Goal: Subscribe to service/newsletter

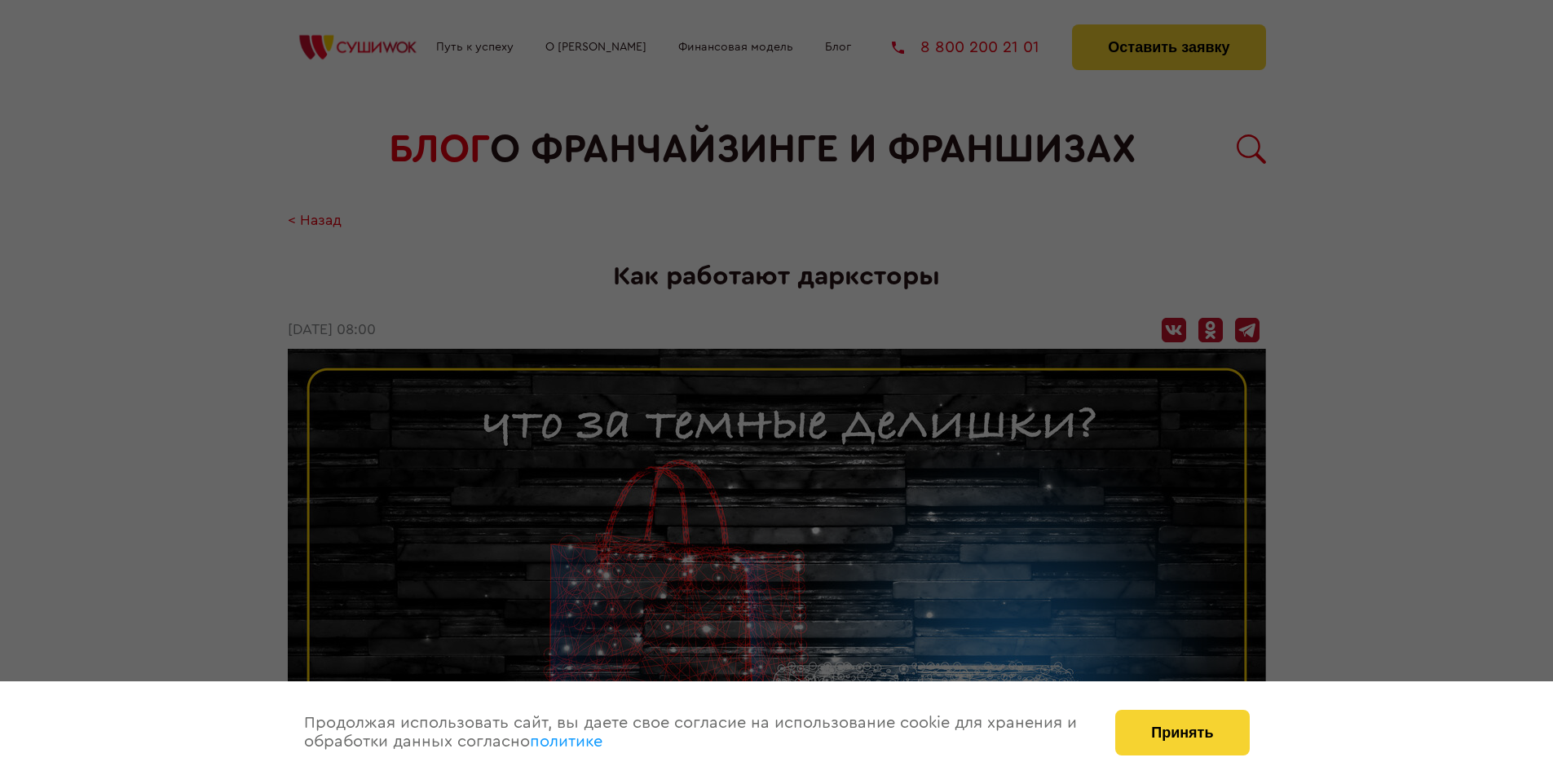
scroll to position [2394, 0]
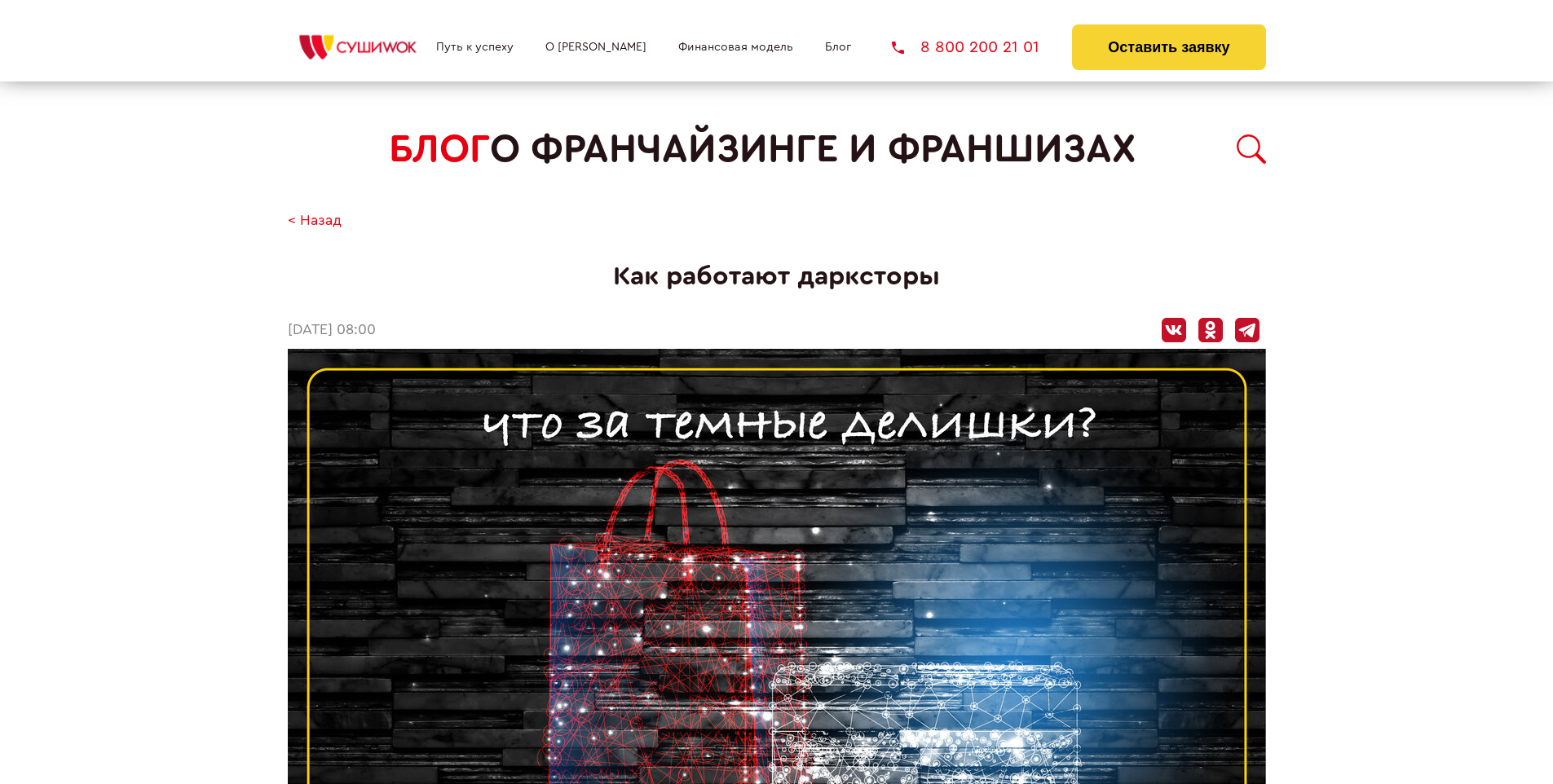
scroll to position [2394, 0]
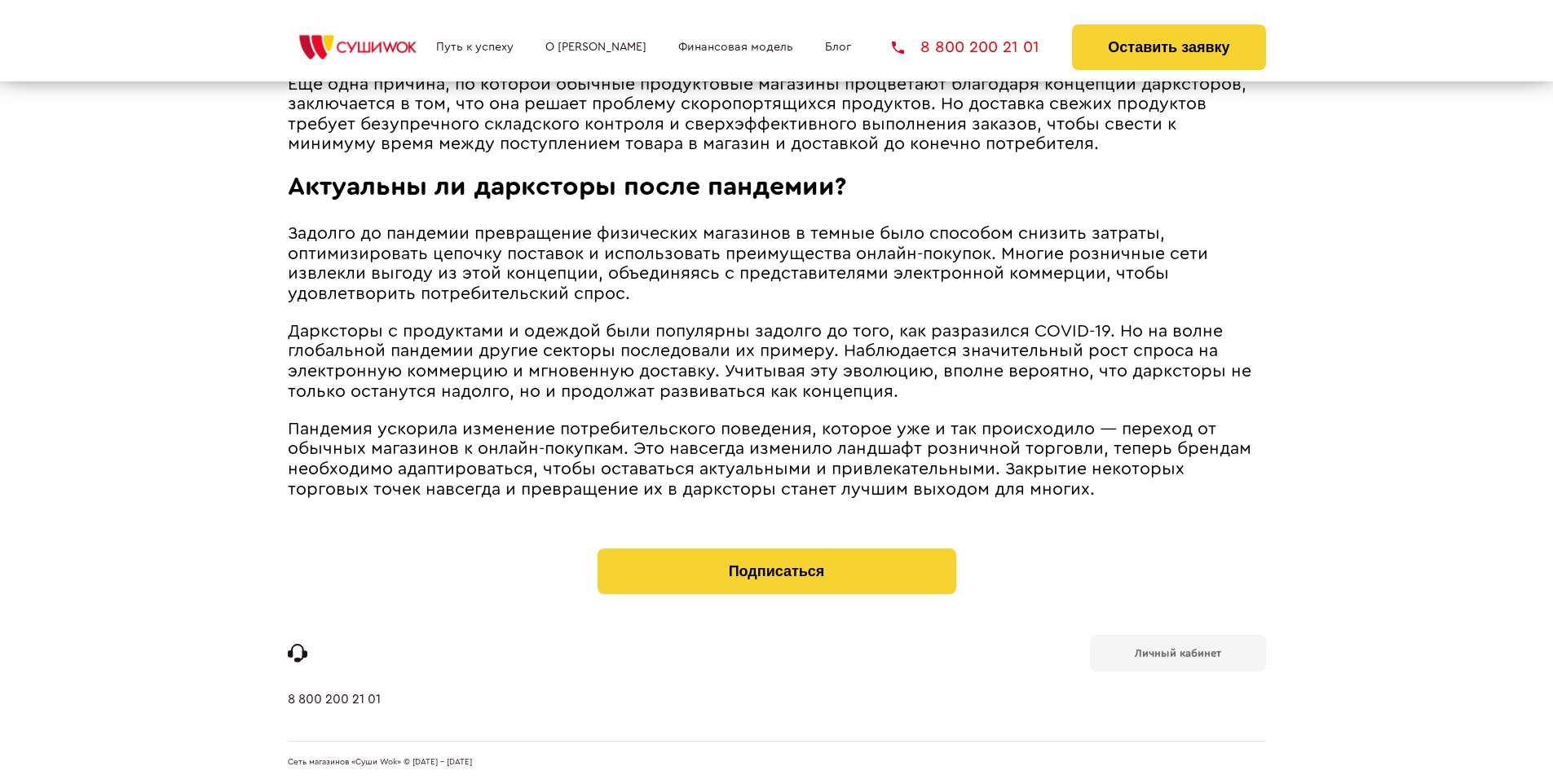
click at [1177, 652] on b "Личный кабинет" at bounding box center [1178, 653] width 87 height 10
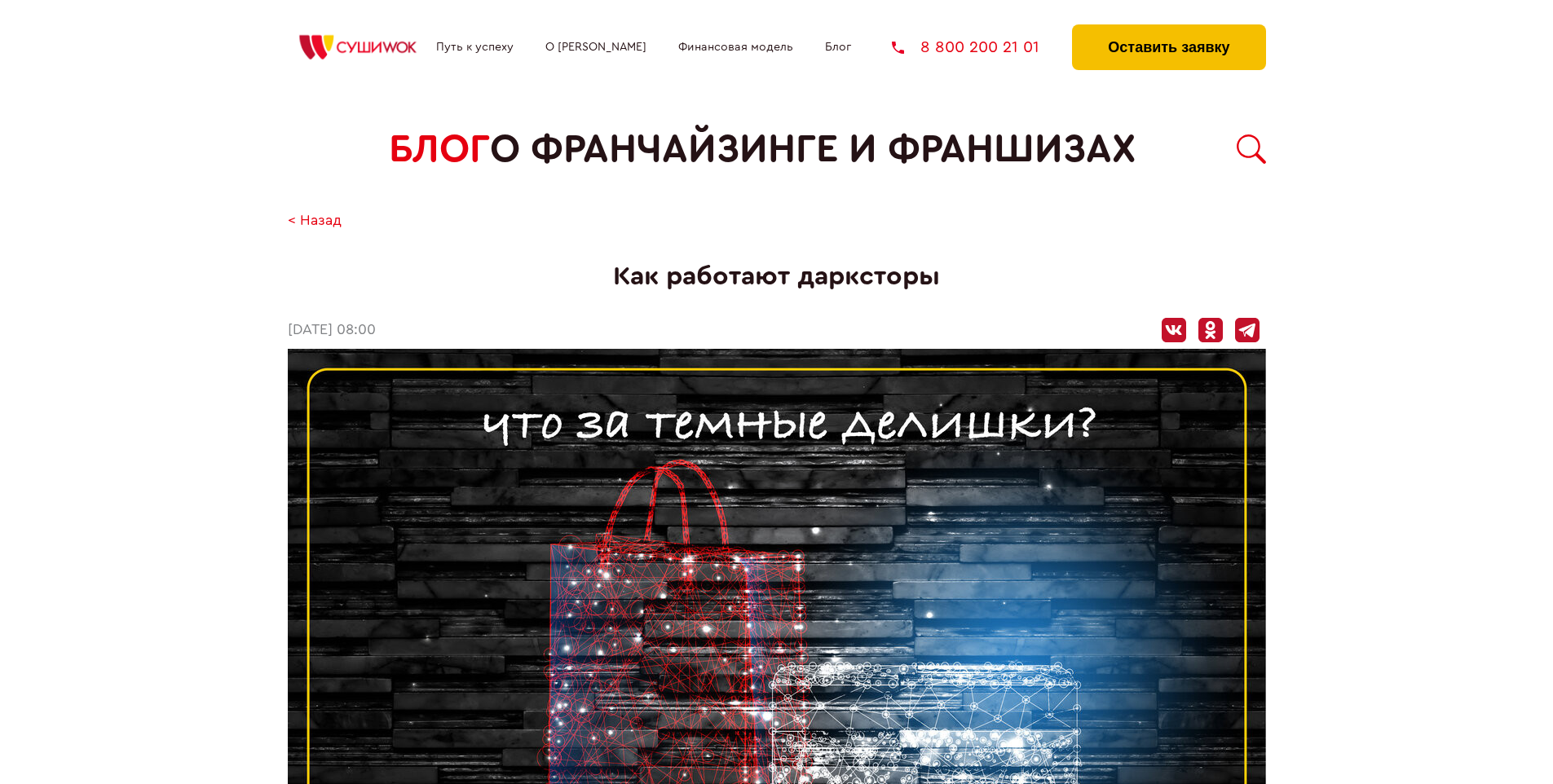
click at [1168, 29] on button "Оставить заявку" at bounding box center [1168, 48] width 193 height 46
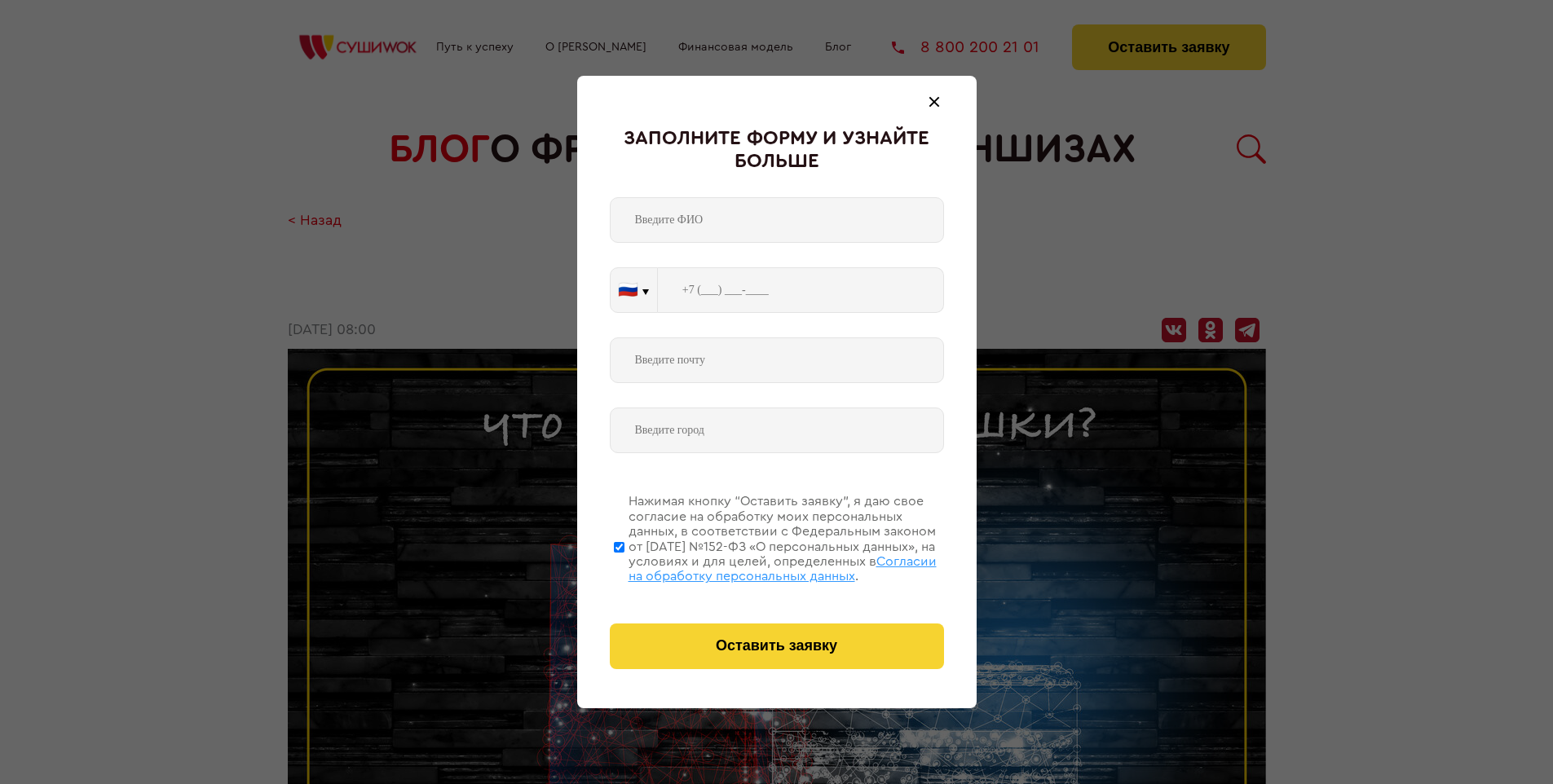
click at [756, 567] on span "Согласии на обработку персональных данных" at bounding box center [782, 568] width 308 height 28
click at [624, 567] on input "Нажимая кнопку “Оставить заявку”, я даю свое согласие на обработку моих персона…" at bounding box center [619, 547] width 10 height 131
checkbox input "false"
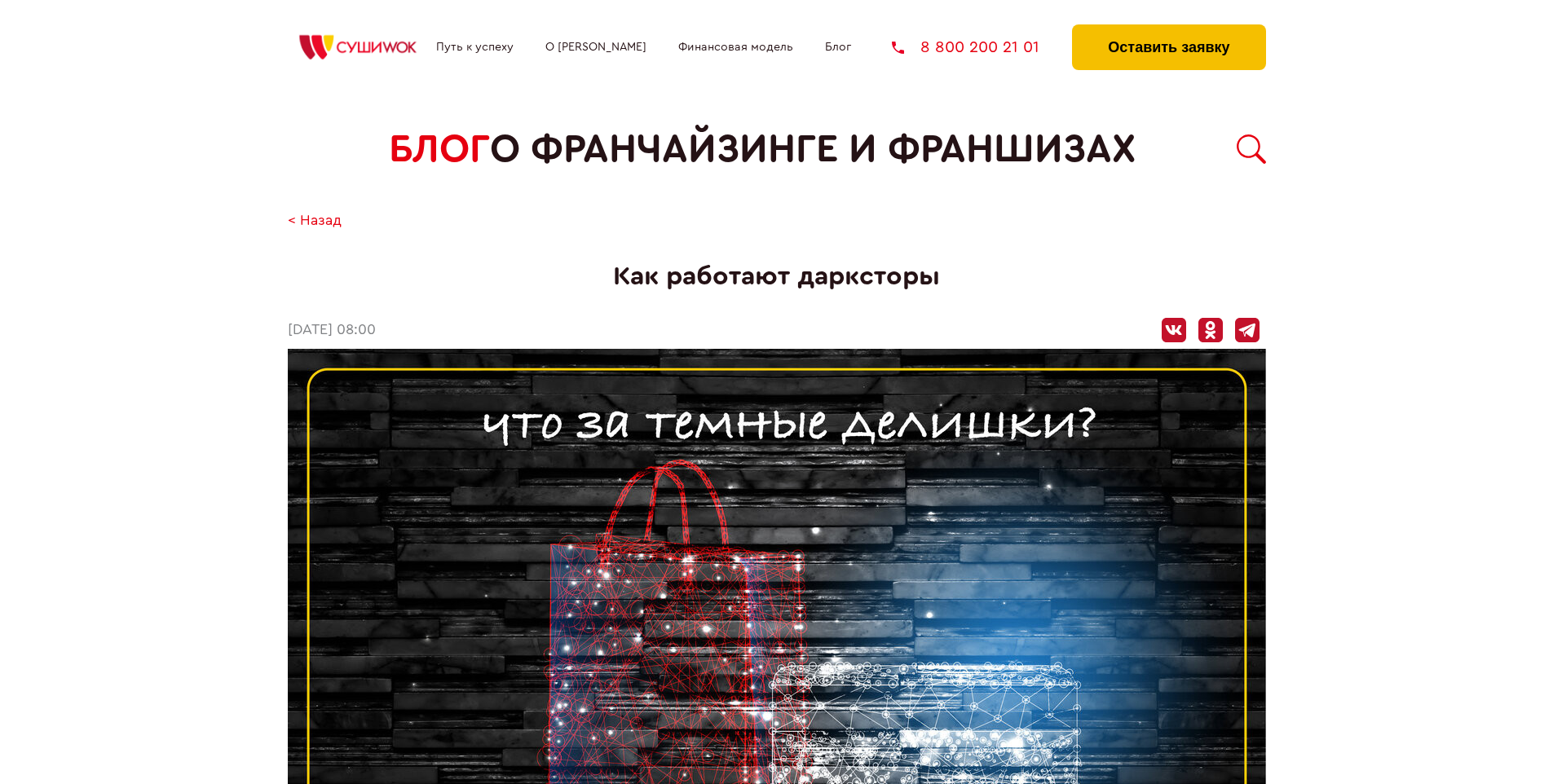
click at [1168, 29] on button "Оставить заявку" at bounding box center [1168, 48] width 193 height 46
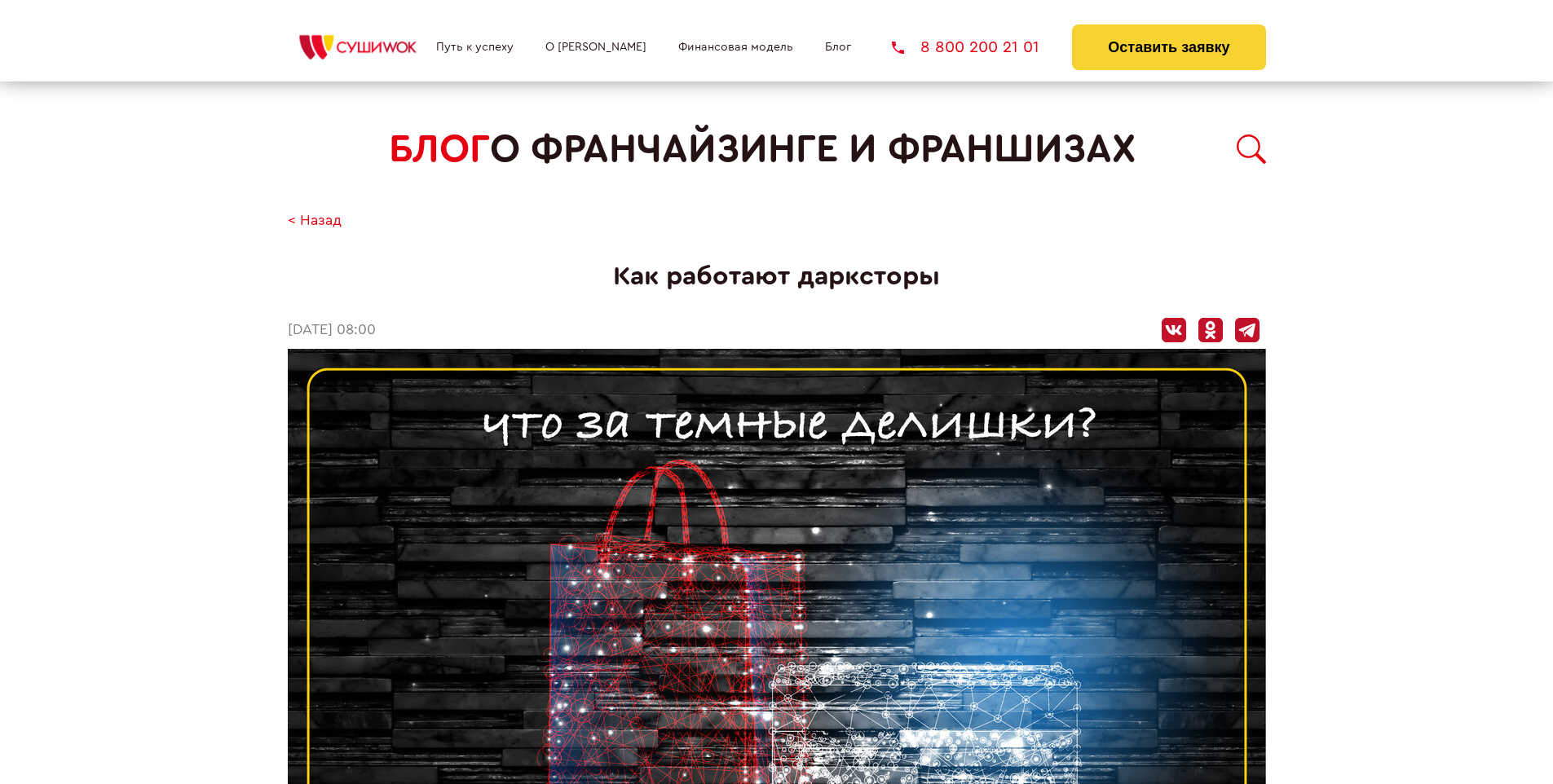
scroll to position [2394, 0]
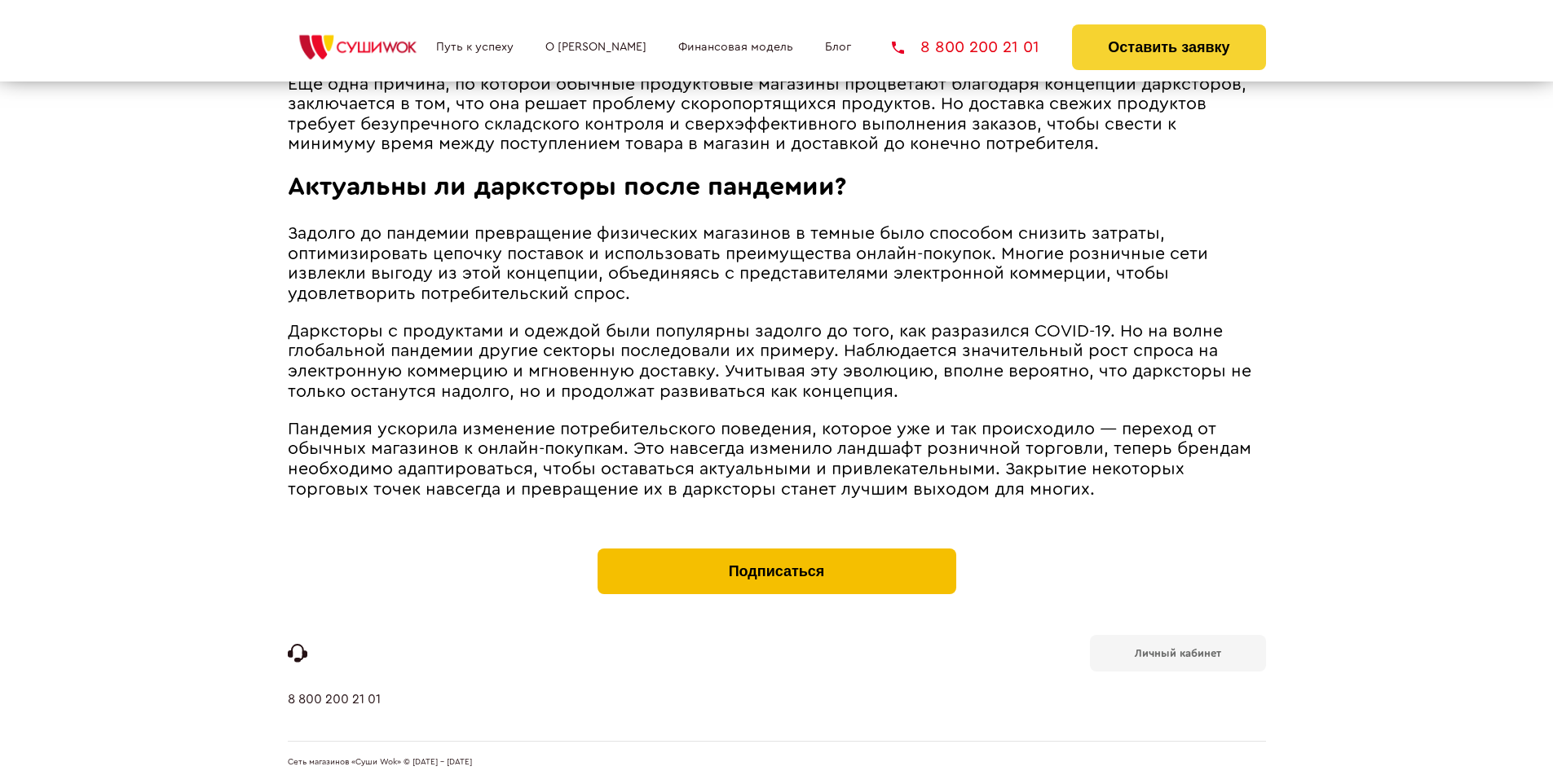
click at [776, 553] on button "Подписаться" at bounding box center [776, 572] width 359 height 46
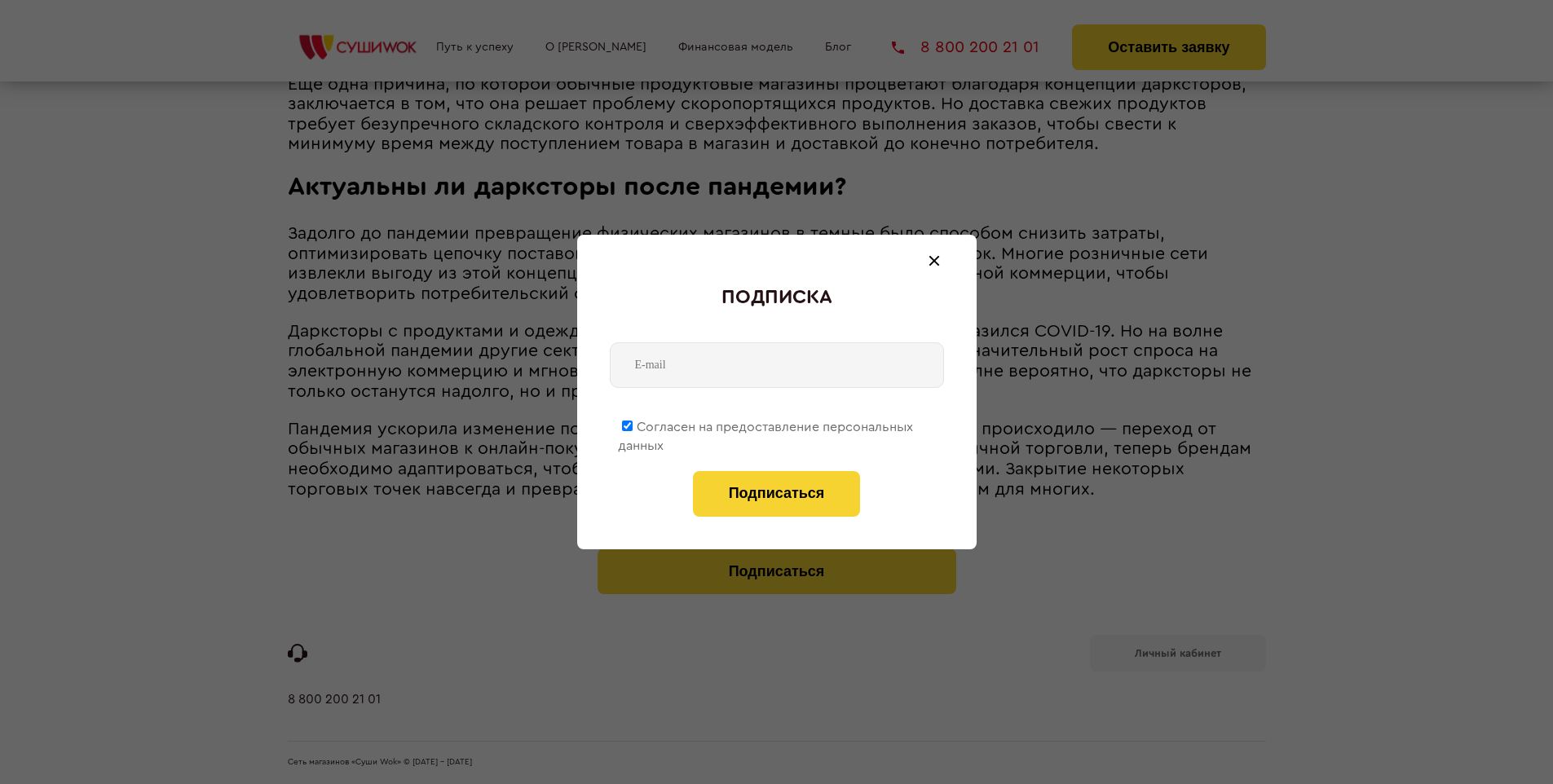
click at [766, 424] on span "Согласен на предоставление персональных данных" at bounding box center [765, 436] width 295 height 31
click at [633, 424] on input "Согласен на предоставление персональных данных" at bounding box center [627, 426] width 10 height 10
checkbox input "false"
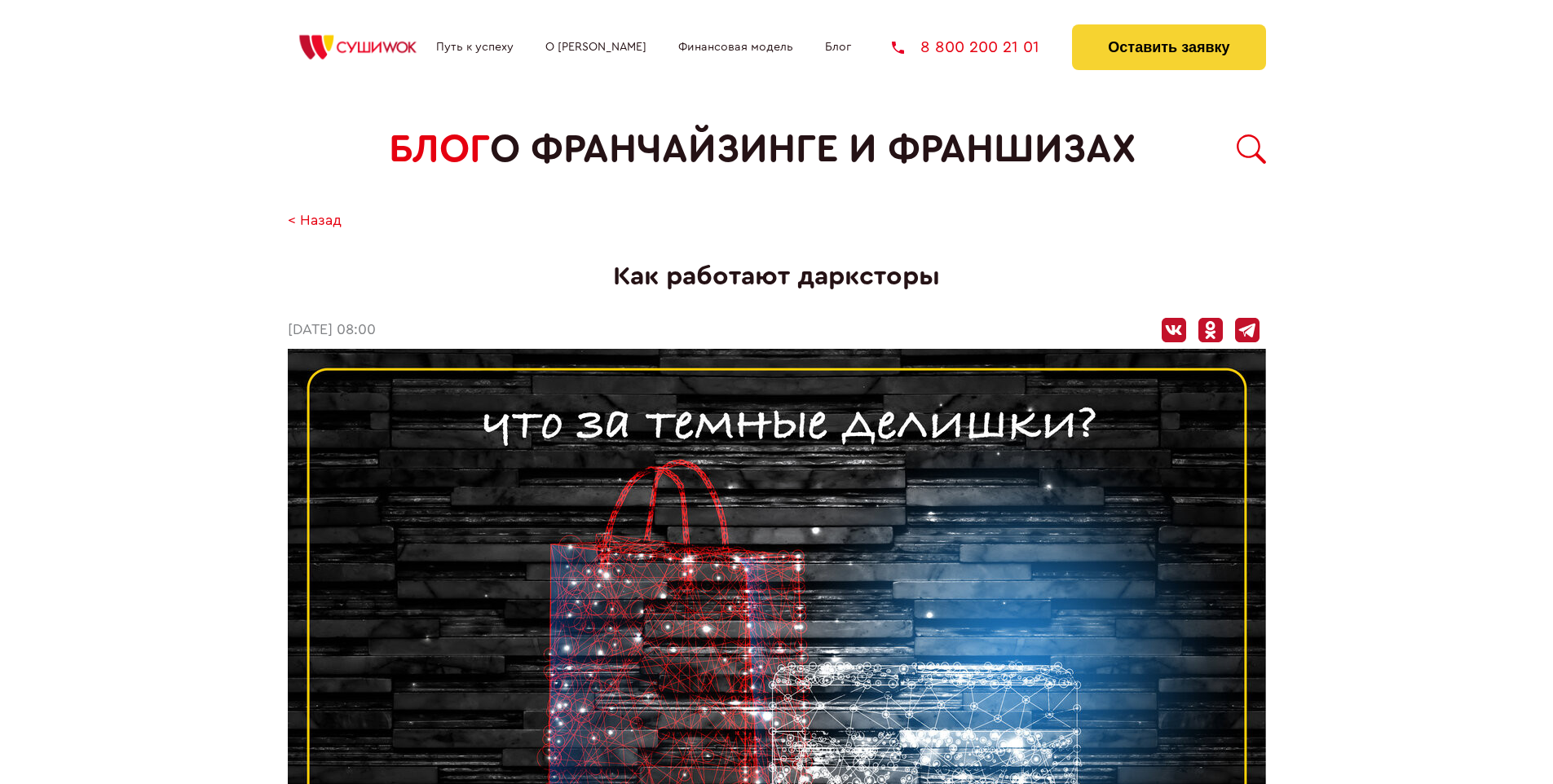
scroll to position [2394, 0]
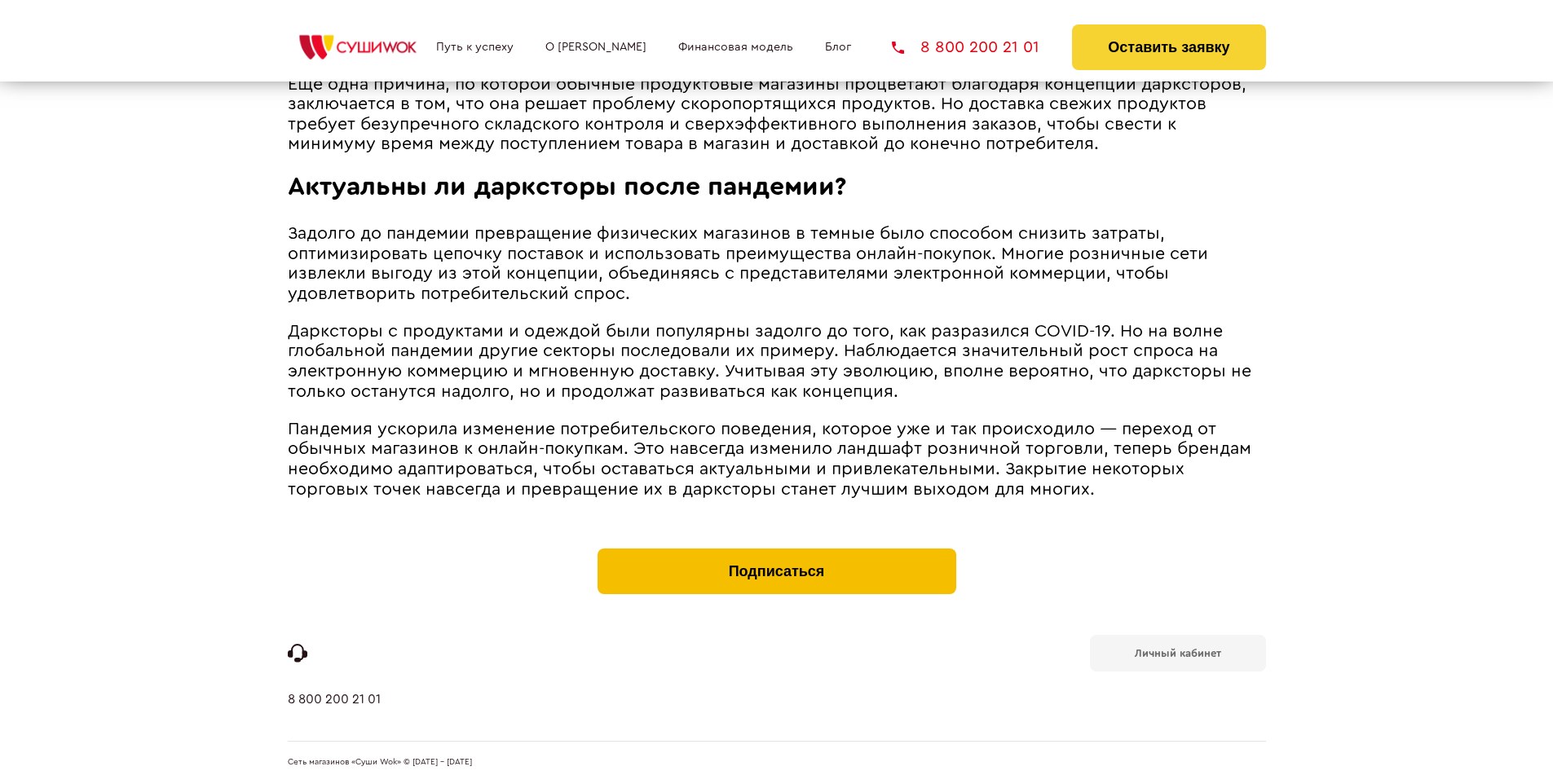
click at [776, 553] on button "Подписаться" at bounding box center [776, 572] width 359 height 46
